Goal: Transaction & Acquisition: Purchase product/service

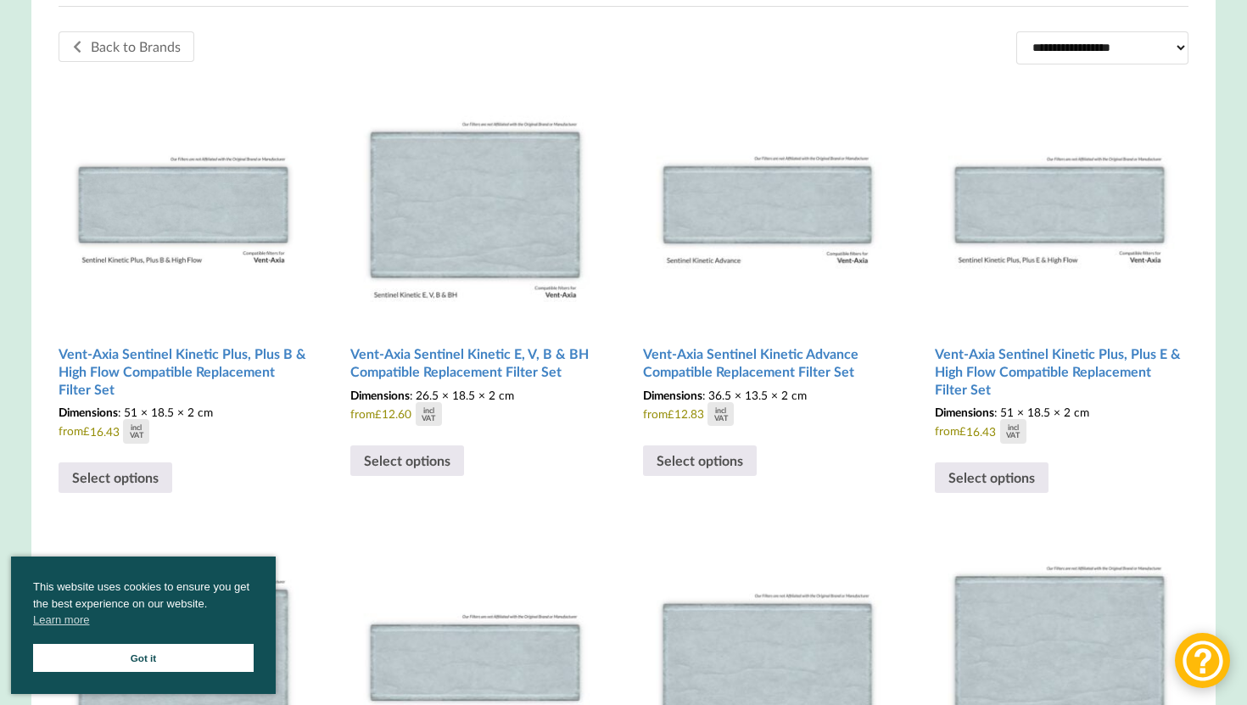
scroll to position [500, 0]
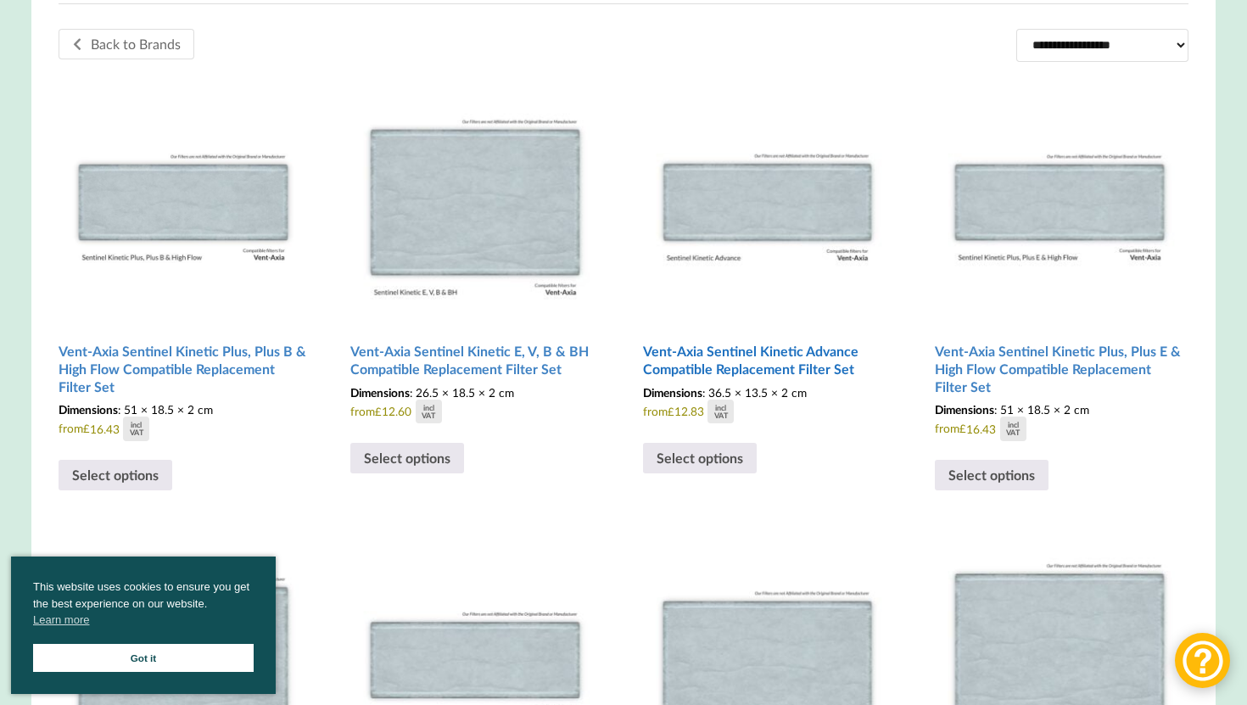
click at [772, 372] on h2 "Vent-Axia Sentinel Kinetic Advance Compatible Replacement Filter Set" at bounding box center [767, 360] width 249 height 48
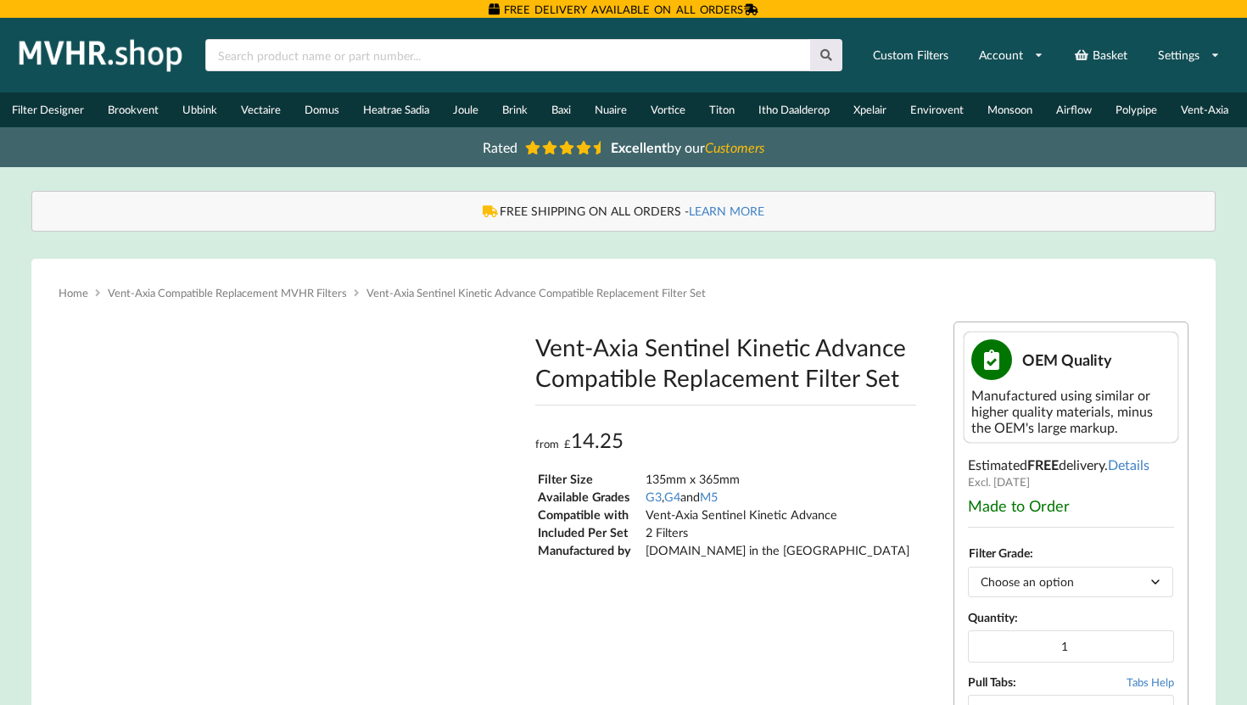
type input "**********"
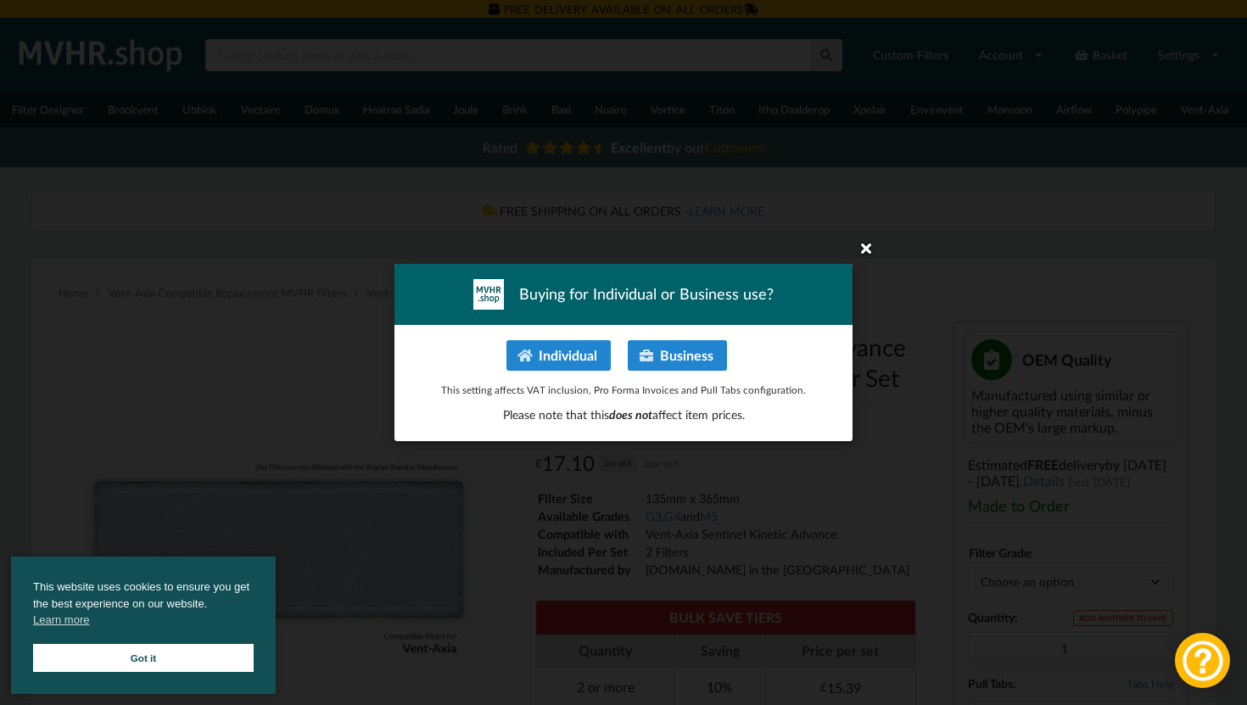
click at [856, 252] on icon at bounding box center [865, 247] width 27 height 27
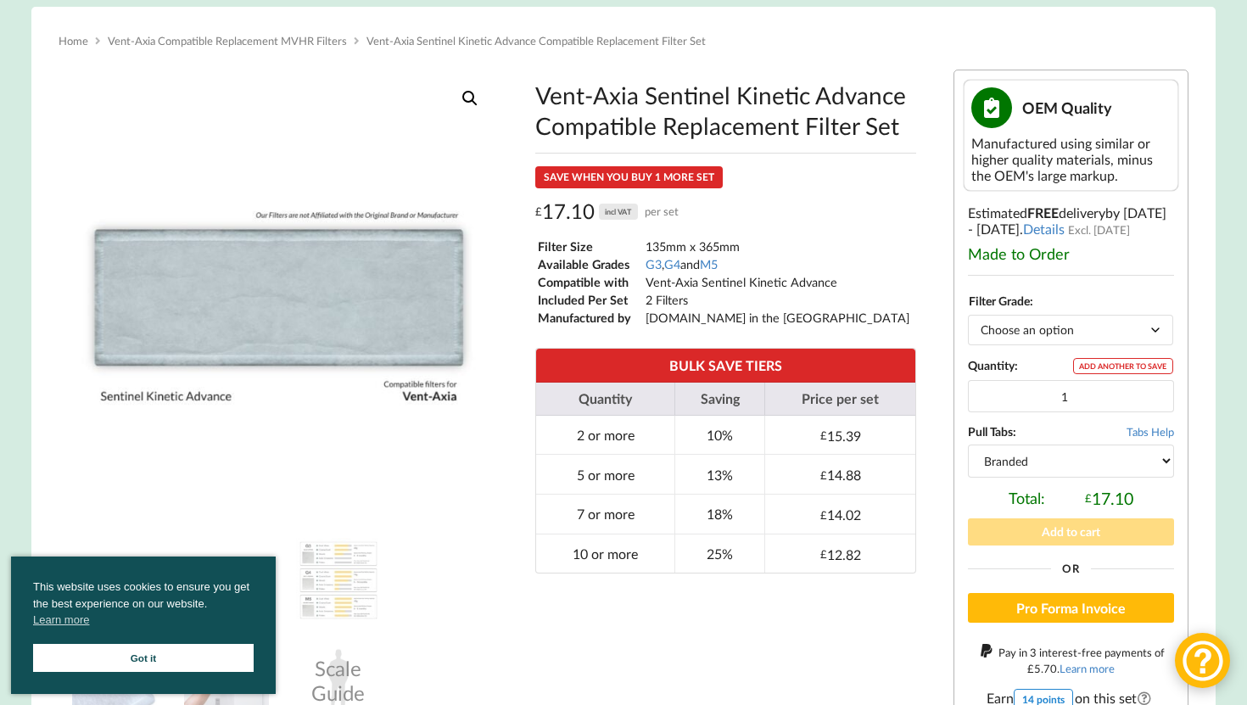
scroll to position [255, 0]
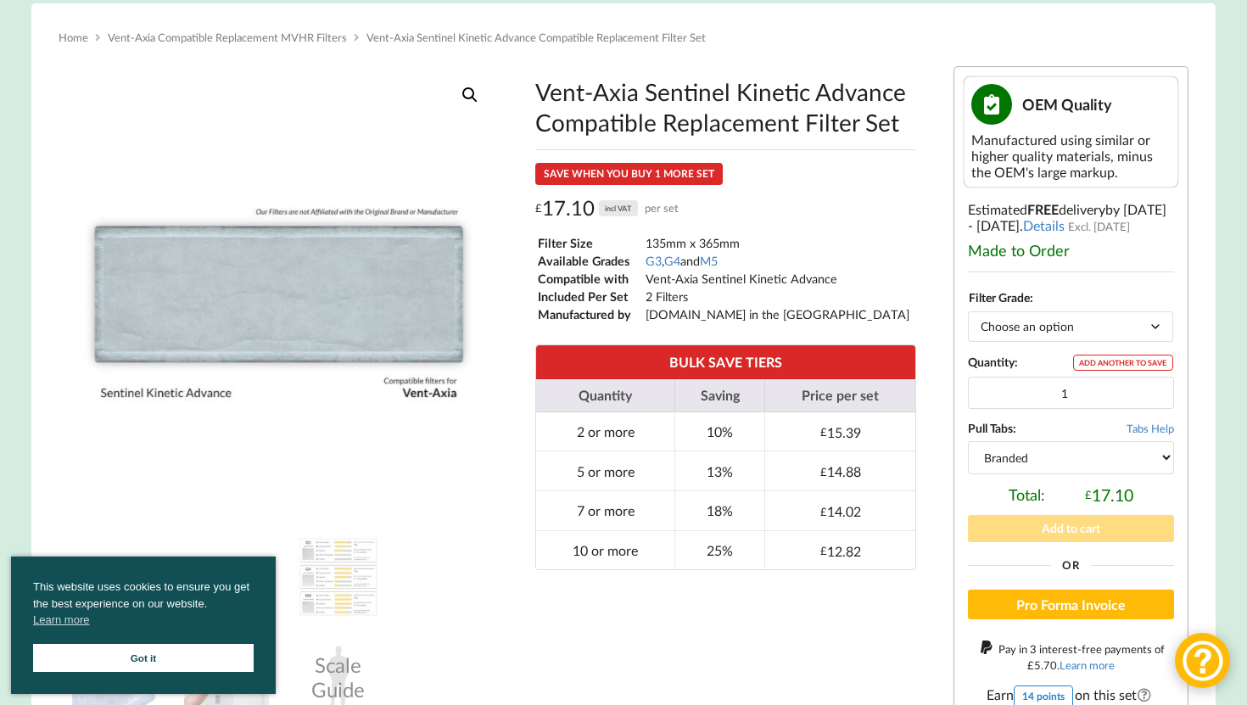
click at [1073, 341] on select "Choose an option G3 G4 M5" at bounding box center [1070, 326] width 205 height 30
select select "M5"
click at [968, 322] on select "Choose an option G3 G4 M5" at bounding box center [1070, 326] width 205 height 30
click at [1054, 387] on div "Vent-Axia Sentinel Kinetic Advance Compatible Replacement Filter Set quantity A…" at bounding box center [1071, 381] width 206 height 54
click at [1057, 403] on input "1" at bounding box center [1071, 393] width 206 height 32
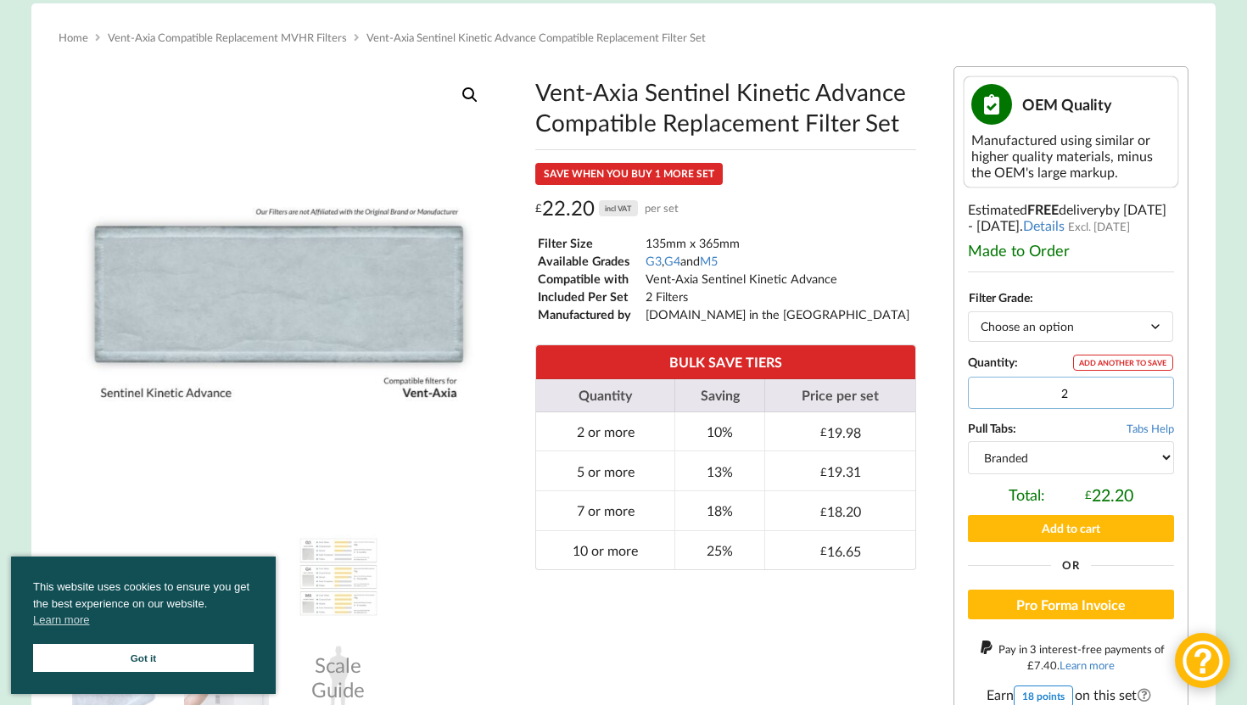
click at [1153, 399] on input "2" at bounding box center [1071, 393] width 206 height 32
click at [1153, 399] on input "3" at bounding box center [1071, 393] width 206 height 32
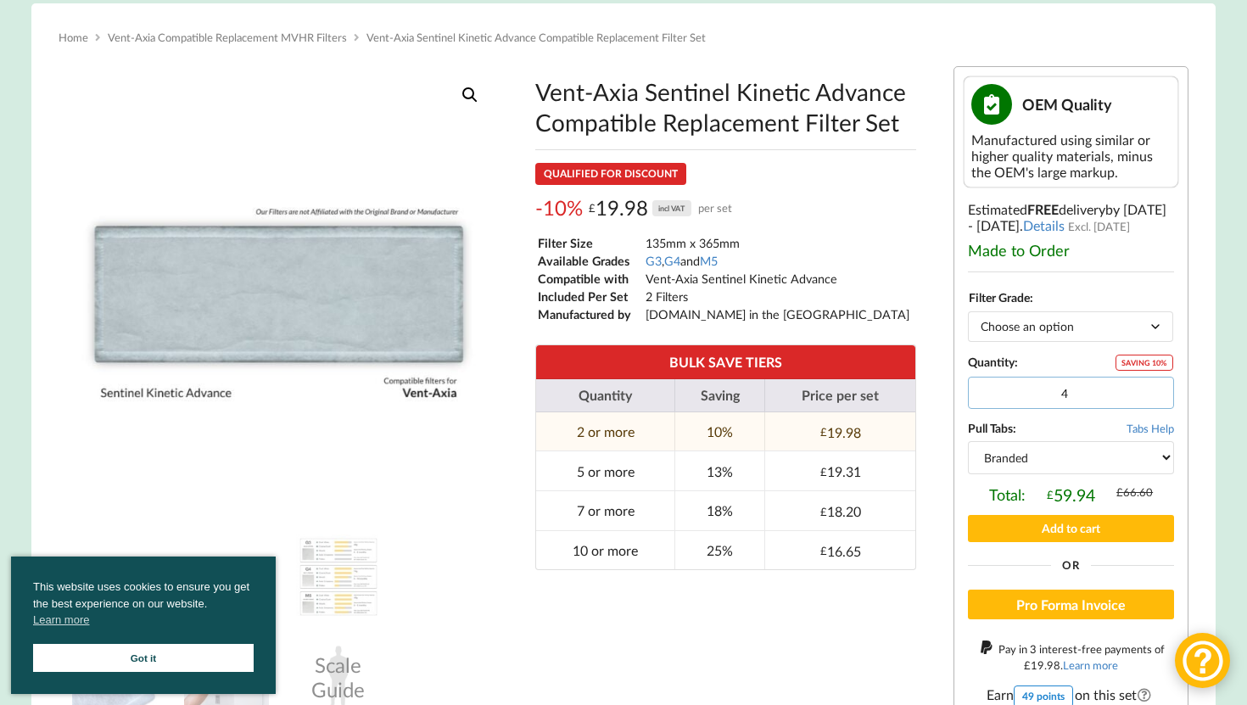
type input "4"
click at [1153, 399] on input "4" at bounding box center [1071, 393] width 206 height 32
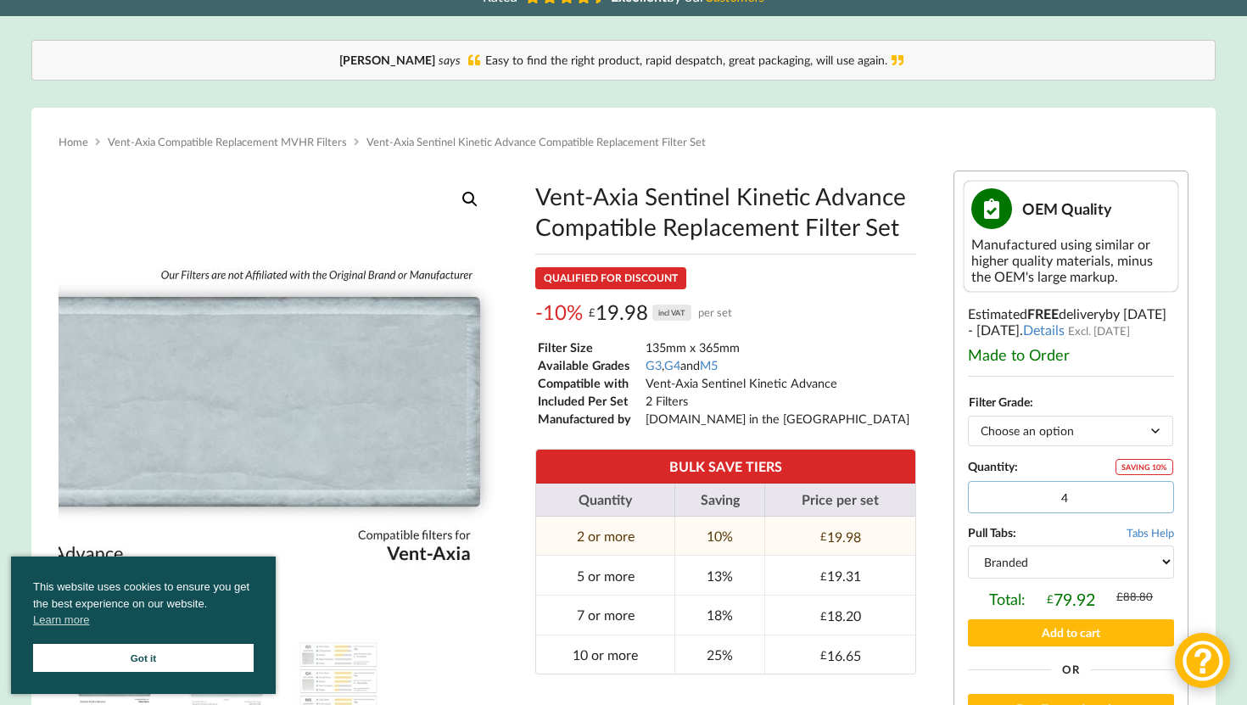
scroll to position [0, 0]
